Goal: Task Accomplishment & Management: Complete application form

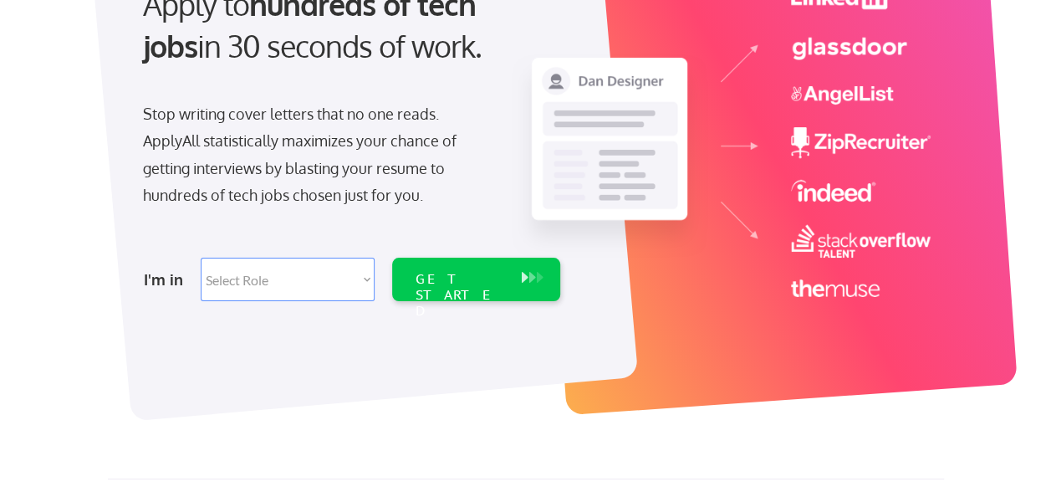
scroll to position [227, 0]
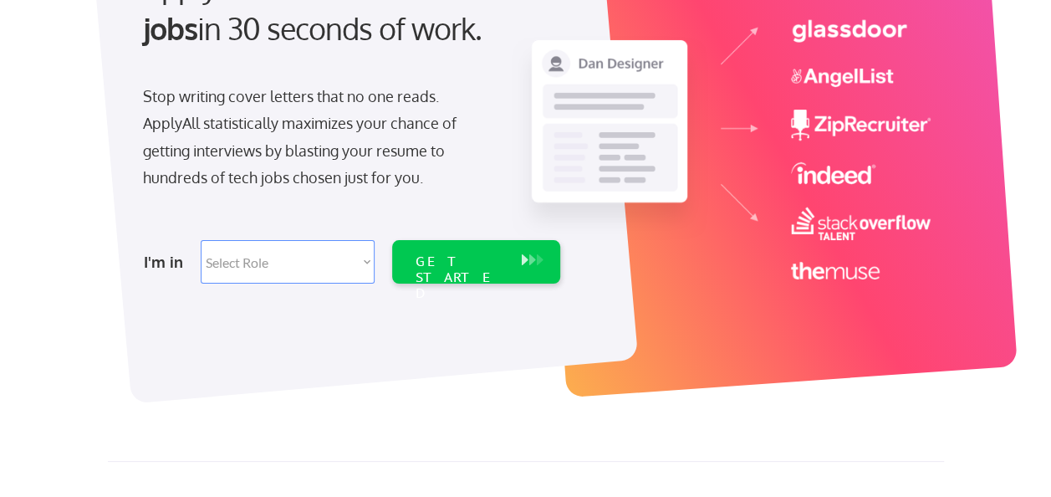
click at [353, 267] on select "Select Role Software Engineering Product Management Customer Success Sales UI/U…" at bounding box center [288, 261] width 174 height 43
select select ""hr_recruiting""
click at [201, 240] on select "Select Role Software Engineering Product Management Customer Success Sales UI/U…" at bounding box center [288, 261] width 174 height 43
select select ""hr_recruiting""
click at [508, 267] on div "GET STARTED" at bounding box center [460, 261] width 106 height 43
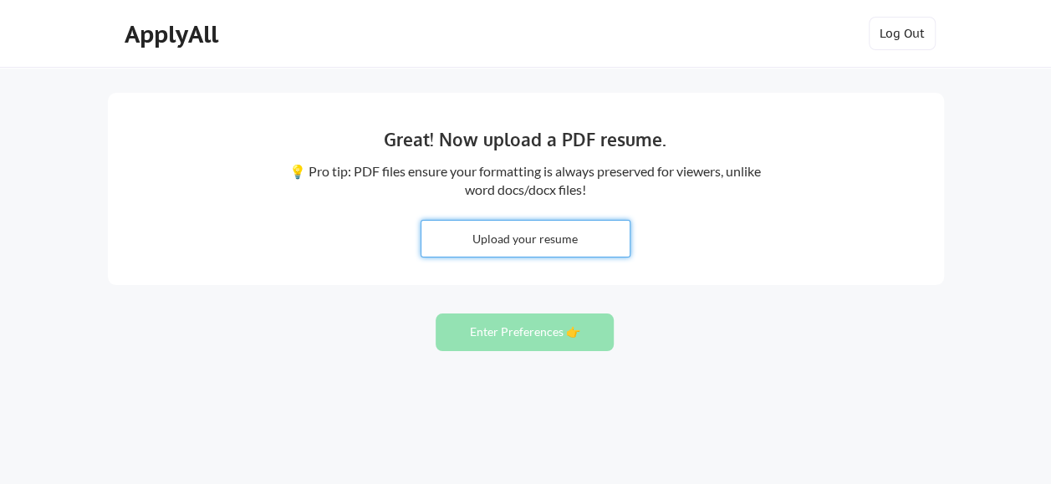
click at [524, 239] on input "file" at bounding box center [525, 239] width 208 height 36
type input "C:\fakepath\[PERSON_NAME].pdf"
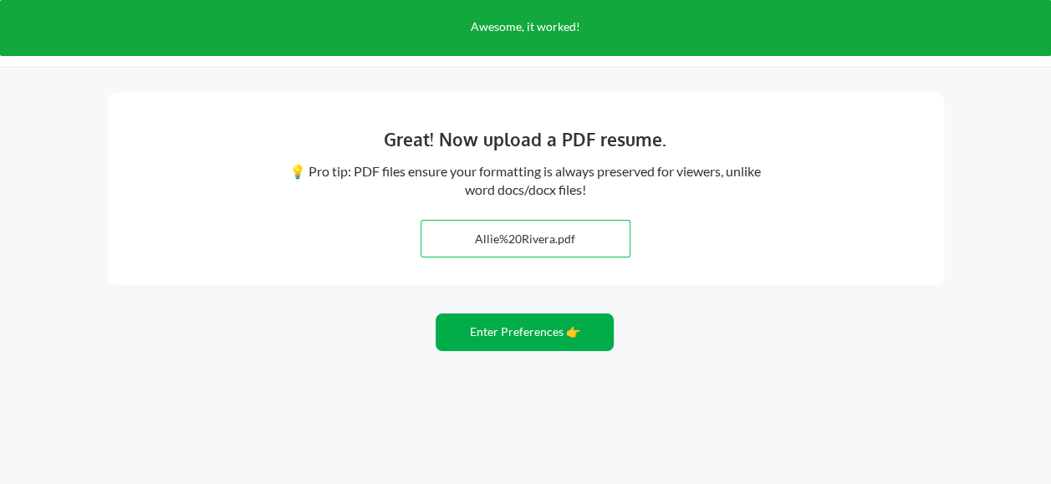
click at [492, 331] on button "Enter Preferences 👉" at bounding box center [524, 332] width 178 height 38
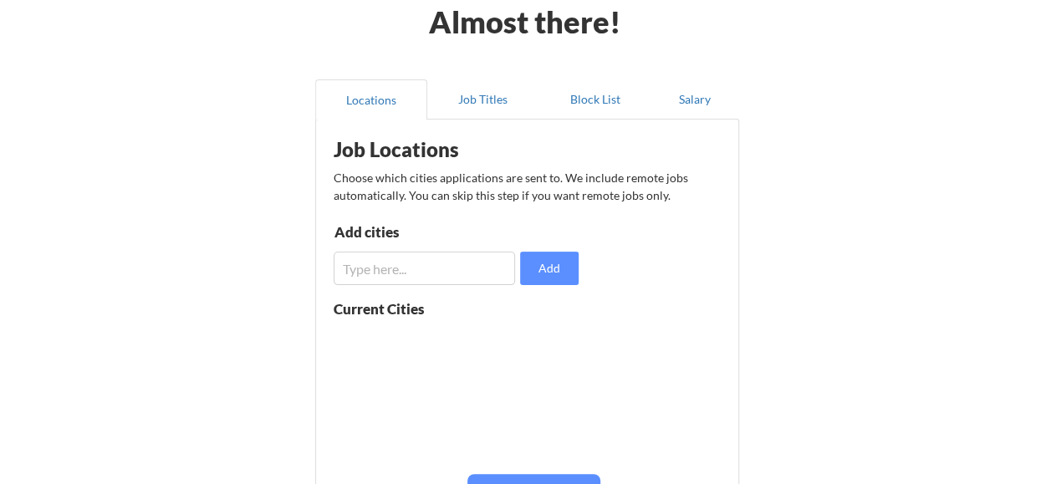
scroll to position [152, 0]
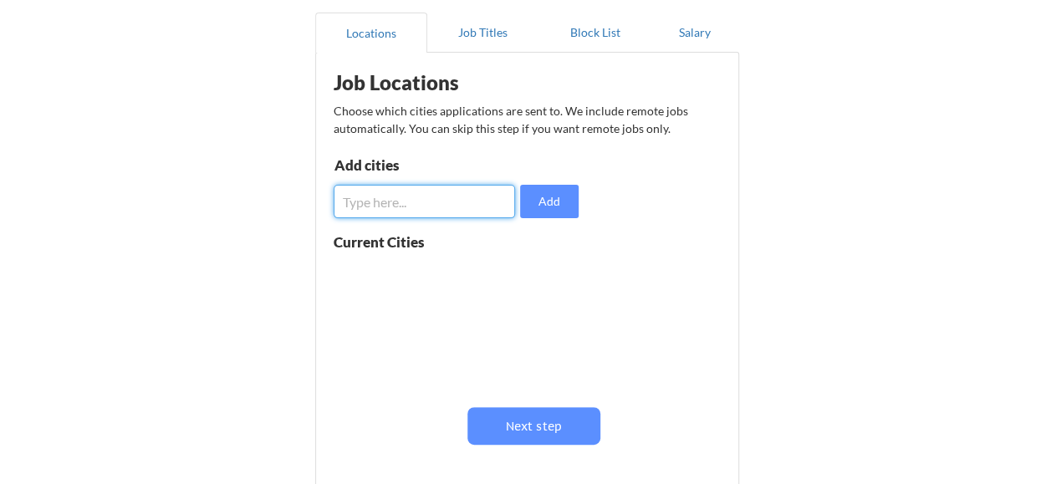
click at [390, 195] on input "input" at bounding box center [425, 201] width 182 height 33
type input "33401"
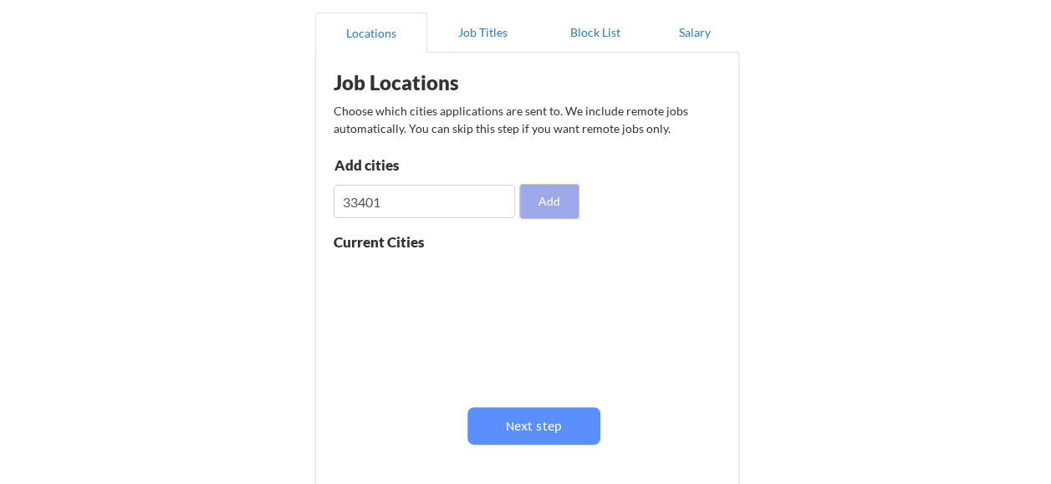
click at [558, 209] on button "Add" at bounding box center [549, 201] width 59 height 33
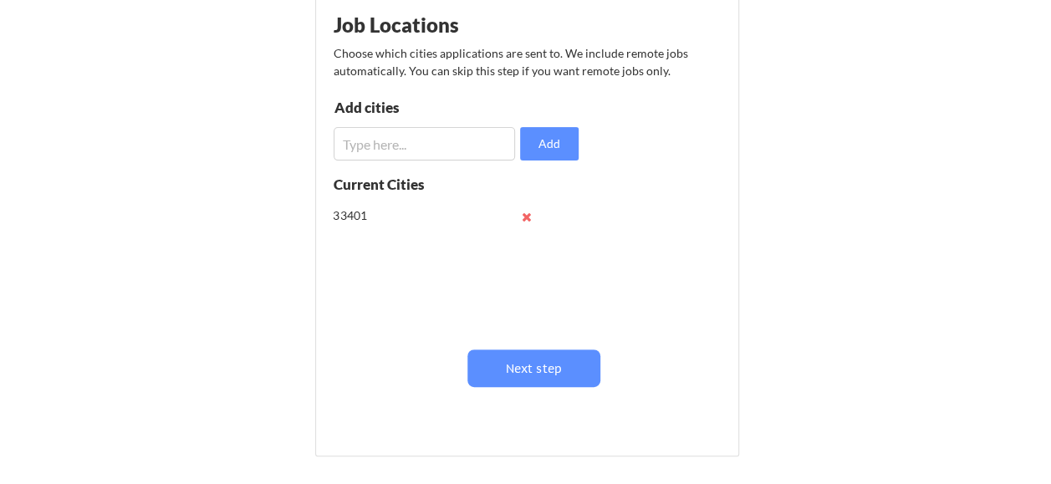
scroll to position [211, 0]
click at [526, 214] on button at bounding box center [527, 215] width 13 height 13
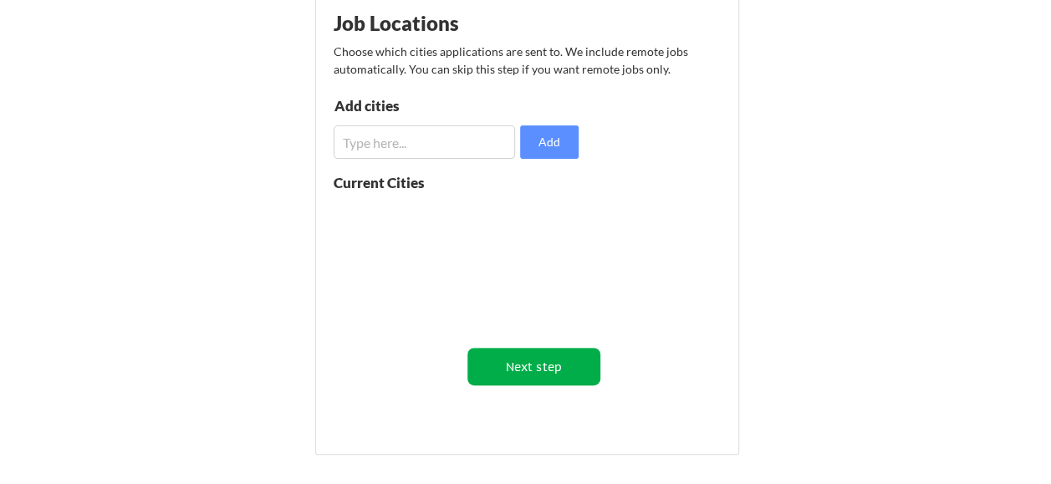
click at [527, 366] on button "Next step" at bounding box center [533, 367] width 133 height 38
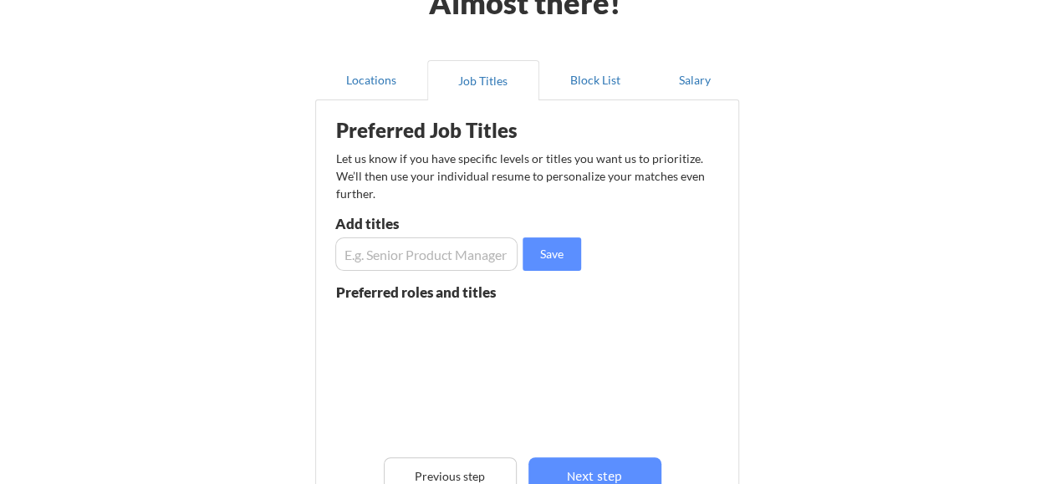
scroll to position [148, 0]
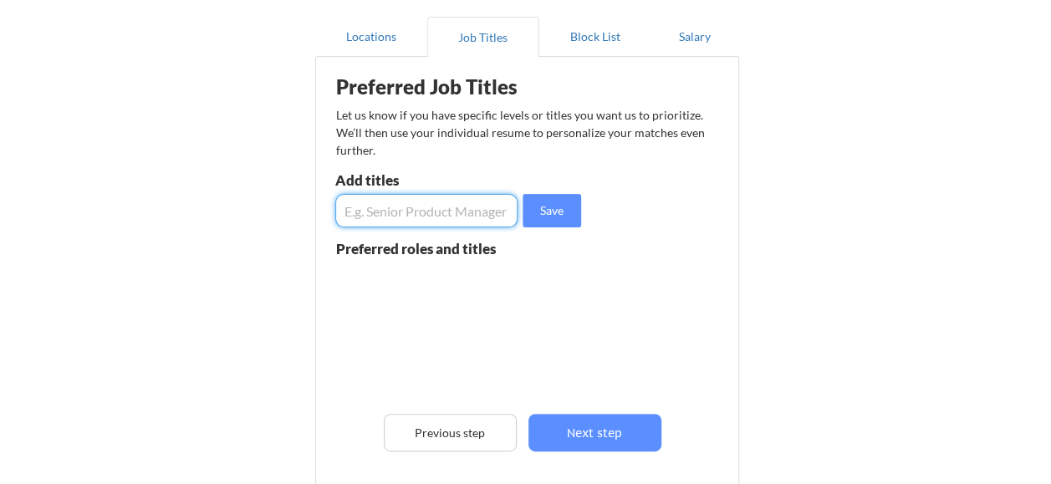
click at [416, 206] on input "input" at bounding box center [426, 210] width 183 height 33
type input "Human Resources Business Partner"
click at [560, 212] on button "Save" at bounding box center [551, 210] width 59 height 33
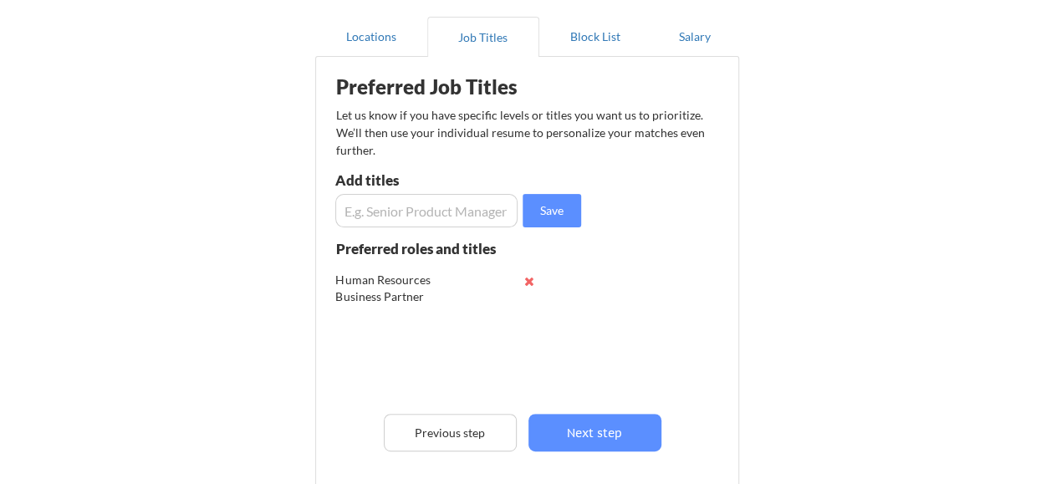
click at [418, 214] on input "input" at bounding box center [426, 210] width 183 height 33
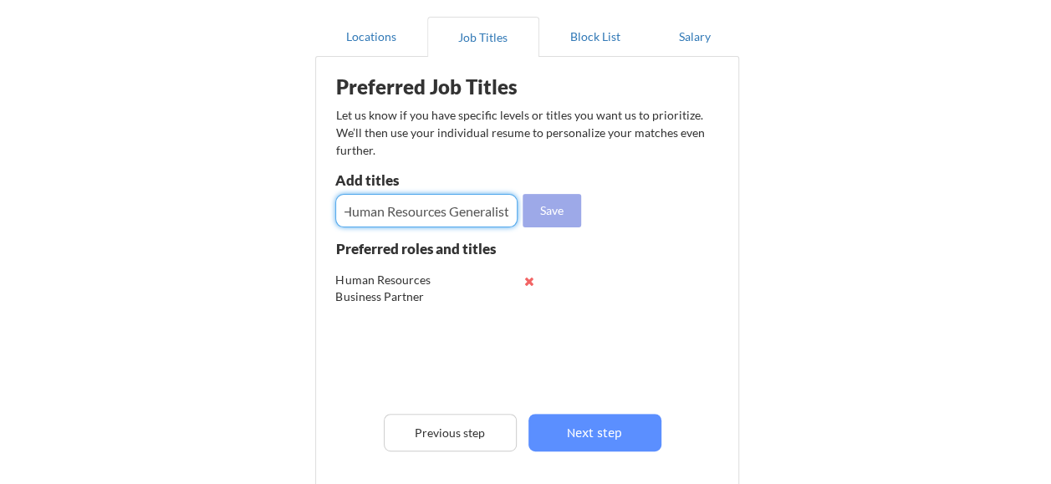
type input "Human Resources Generalist"
click at [547, 205] on button "Save" at bounding box center [551, 210] width 59 height 33
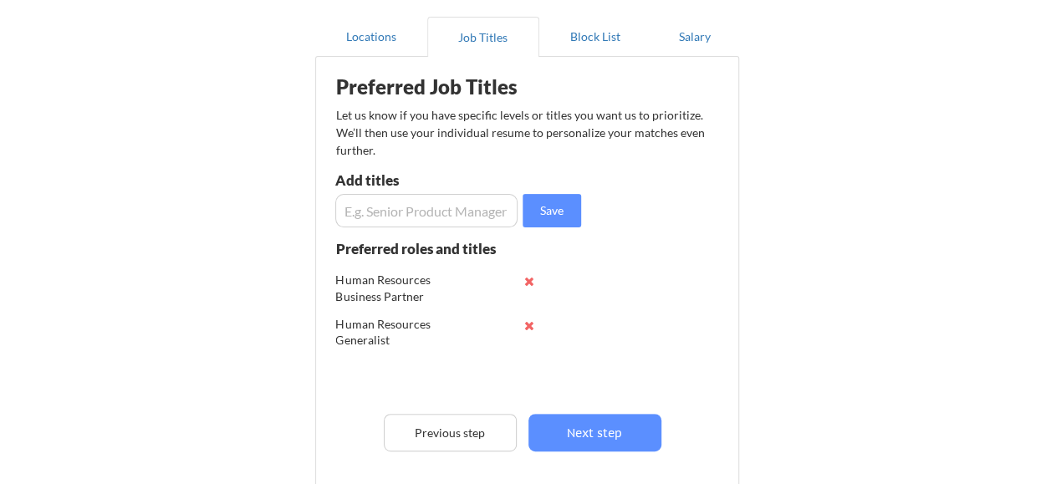
click at [428, 221] on input "input" at bounding box center [426, 210] width 183 height 33
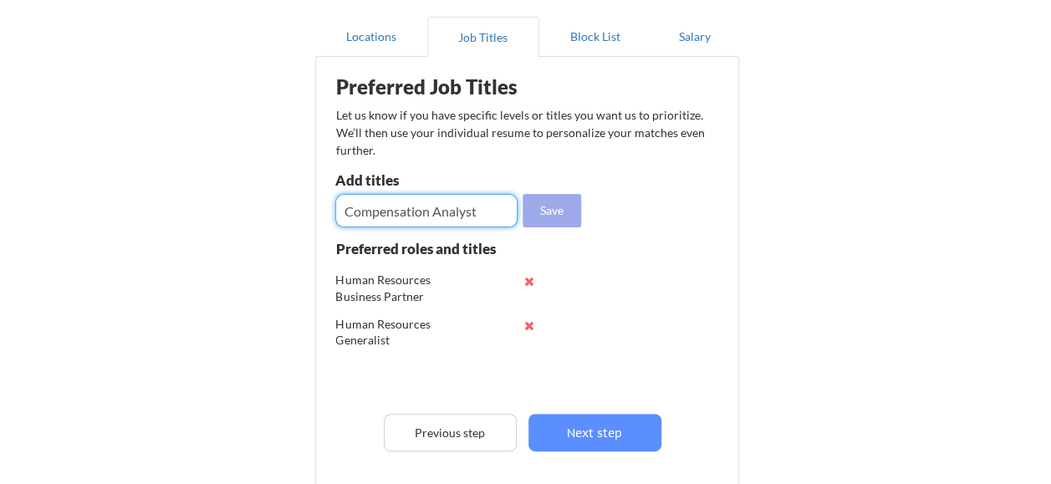
type input "Compensation Analyst"
click at [547, 205] on button "Save" at bounding box center [551, 210] width 59 height 33
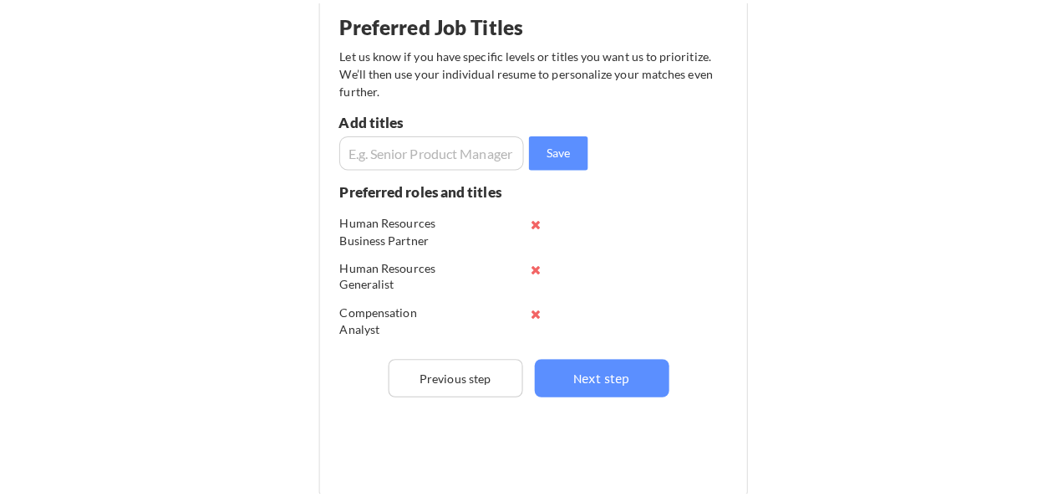
scroll to position [211, 0]
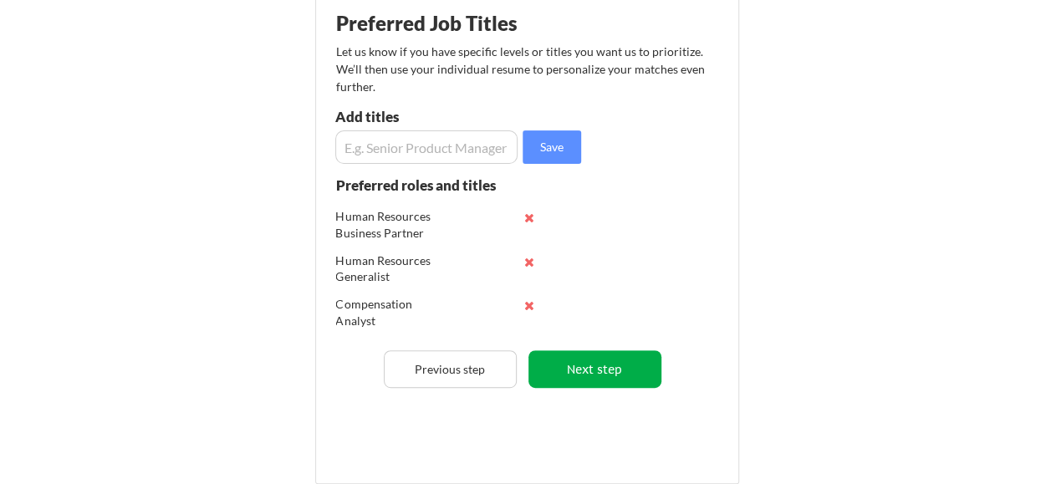
click at [582, 366] on button "Next step" at bounding box center [594, 369] width 133 height 38
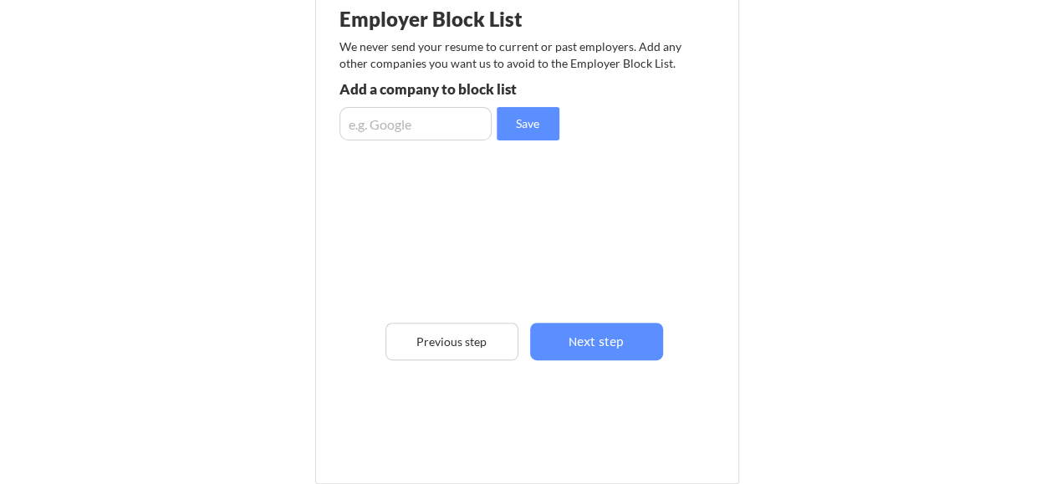
click at [398, 112] on input "input" at bounding box center [415, 123] width 152 height 33
click at [588, 338] on button "Next step" at bounding box center [596, 342] width 133 height 38
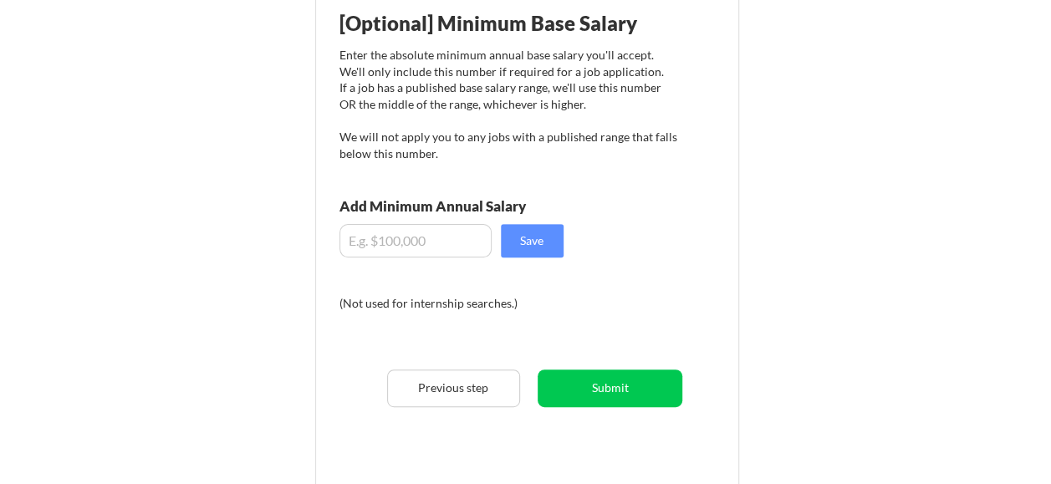
click at [383, 236] on input "input" at bounding box center [415, 240] width 152 height 33
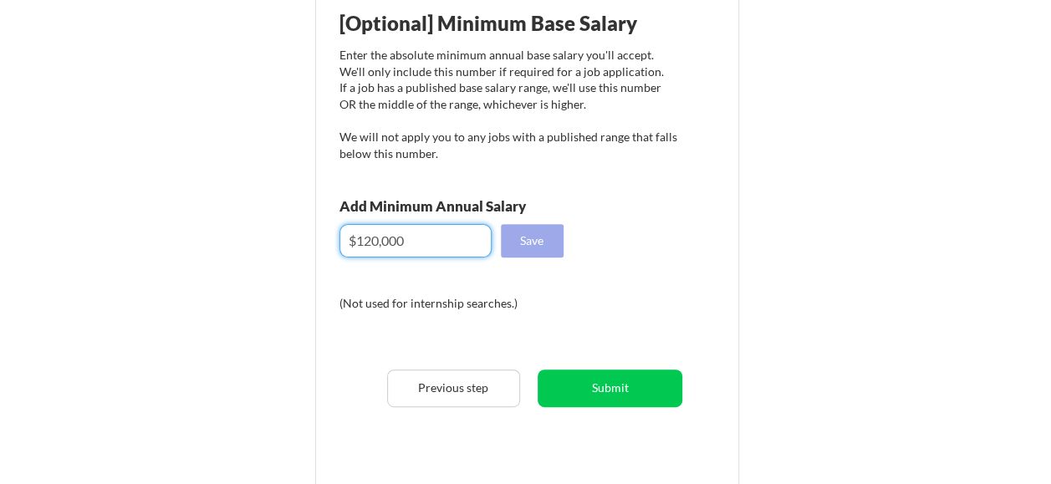
type input "$120,000"
click at [537, 240] on button "Save" at bounding box center [532, 240] width 63 height 33
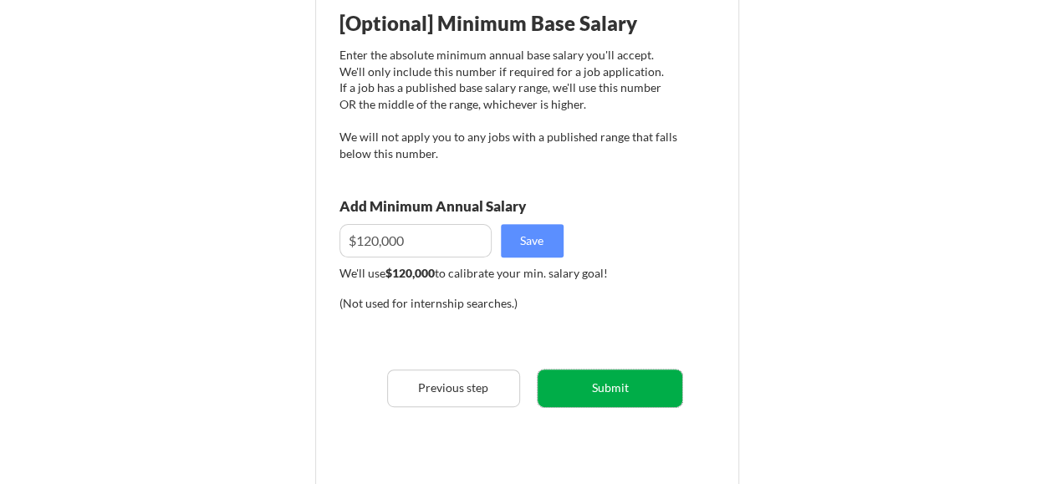
click at [600, 392] on button "Submit" at bounding box center [609, 388] width 145 height 38
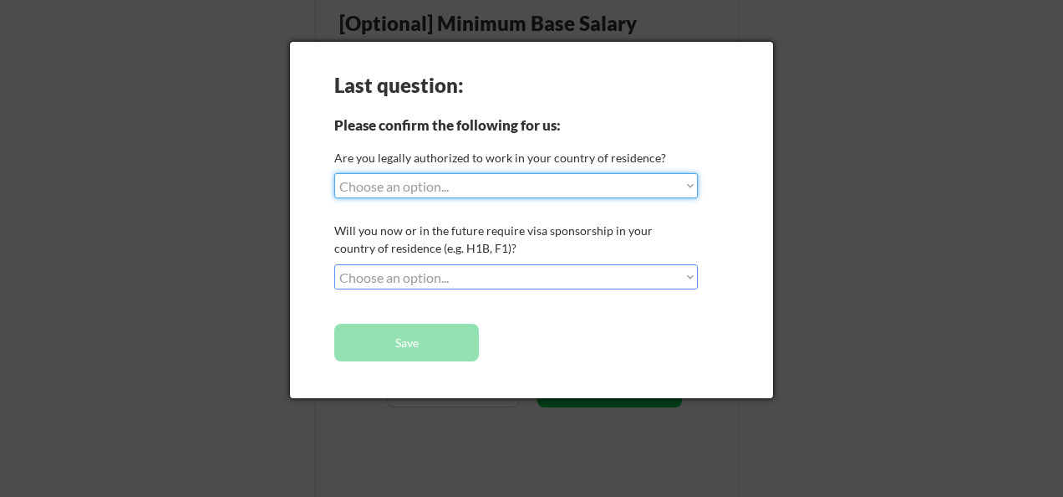
click at [471, 184] on select "Choose an option... Yes, I am a US Citizen Yes, I am a Canadian Citizen Yes, I …" at bounding box center [516, 185] width 364 height 25
select select ""yes__i_am_a_us_citizen""
click at [334, 173] on select "Choose an option... Yes, I am a US Citizen Yes, I am a Canadian Citizen Yes, I …" at bounding box center [516, 185] width 364 height 25
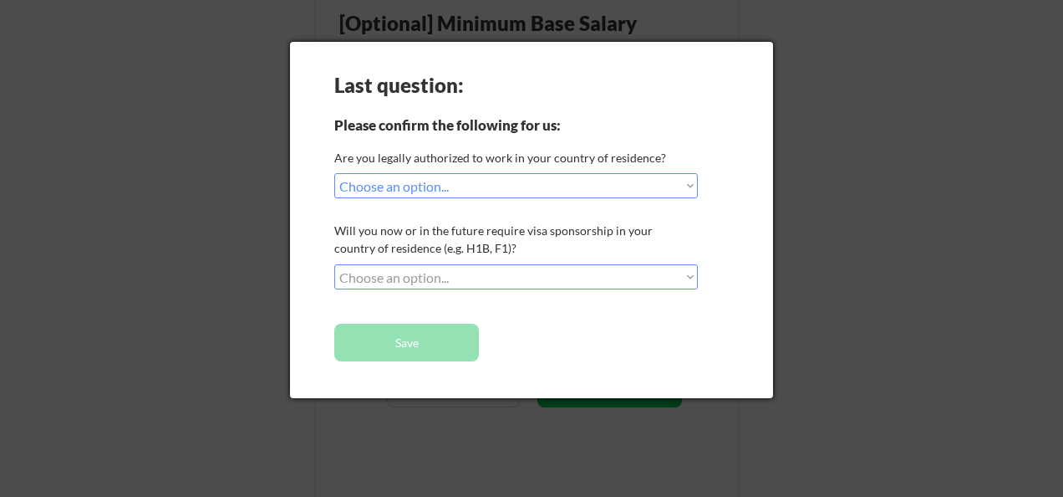
click at [416, 276] on select "Choose an option... No, I will not need sponsorship Yes, I will need sponsorship" at bounding box center [516, 276] width 364 height 25
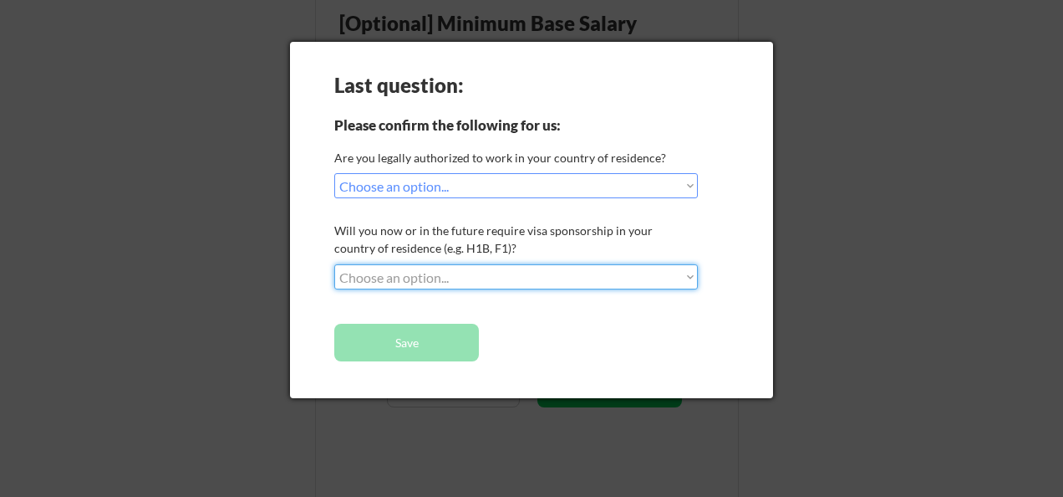
select select ""no__i_will_not_need_sponsorship""
click at [334, 264] on select "Choose an option... No, I will not need sponsorship Yes, I will need sponsorship" at bounding box center [516, 276] width 364 height 25
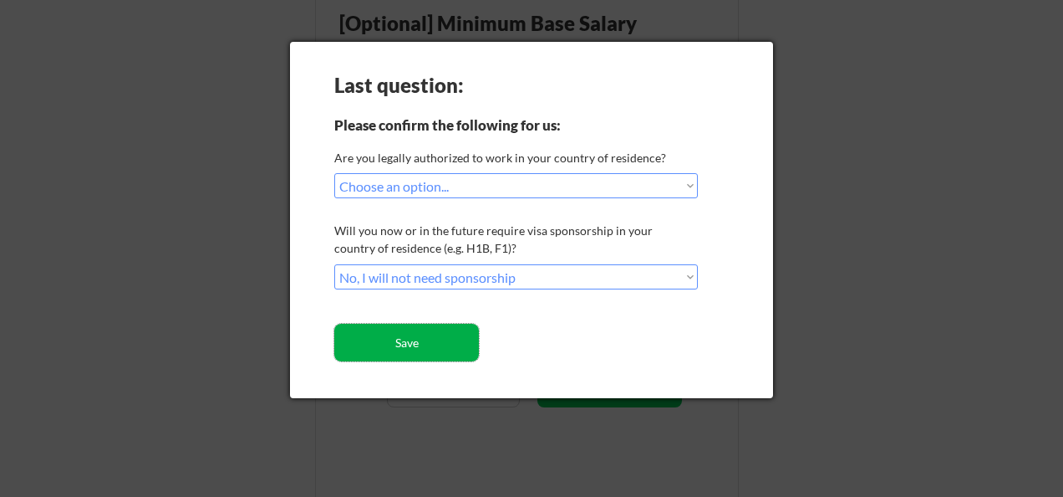
click at [379, 338] on button "Save" at bounding box center [406, 342] width 145 height 38
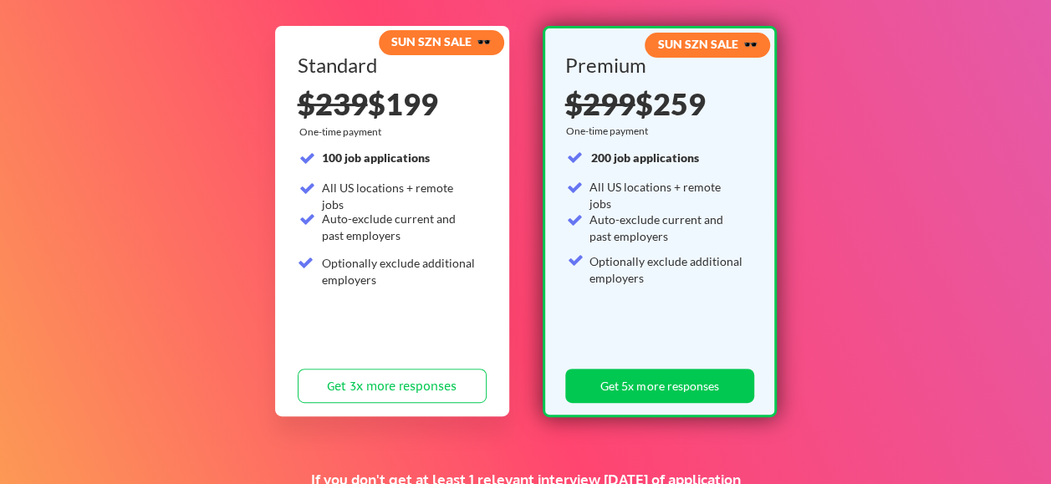
scroll to position [154, 0]
